Goal: Task Accomplishment & Management: Complete application form

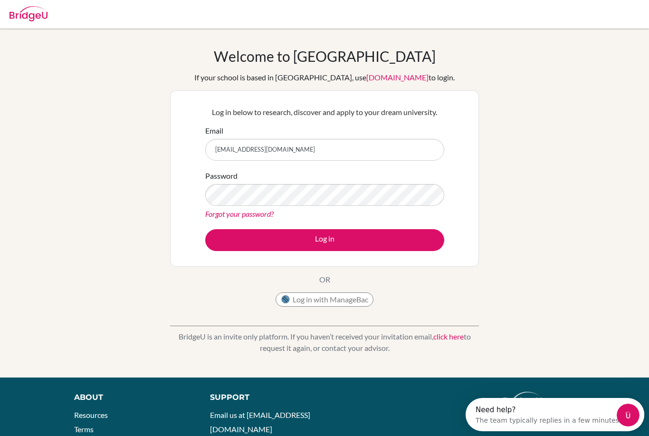
type input "[EMAIL_ADDRESS][DOMAIN_NAME]"
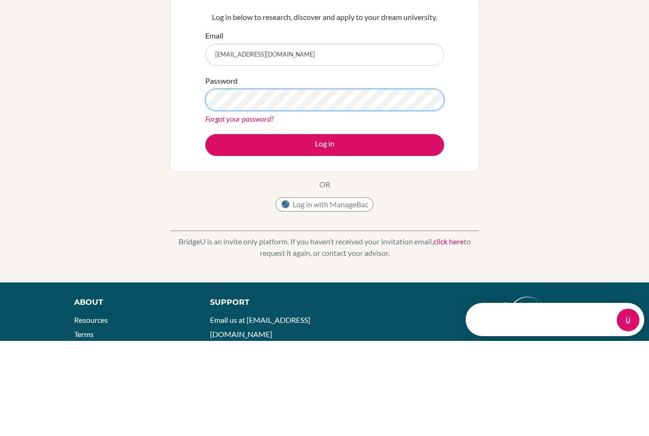
click at [382, 229] on button "Log in" at bounding box center [324, 240] width 239 height 22
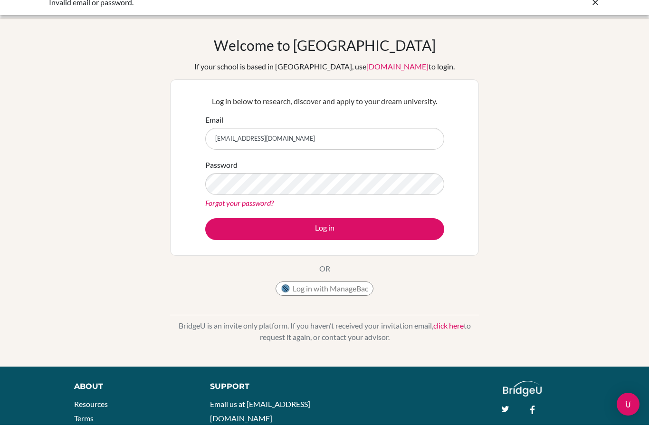
click at [340, 229] on button "Log in" at bounding box center [324, 240] width 239 height 22
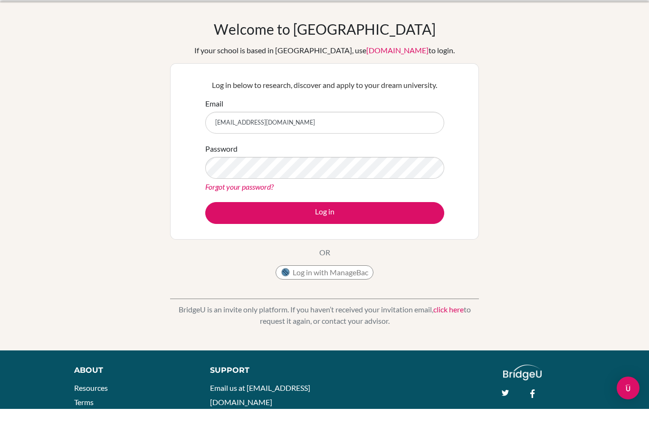
click at [333, 229] on button "Log in" at bounding box center [324, 240] width 239 height 22
